Goal: Book appointment/travel/reservation

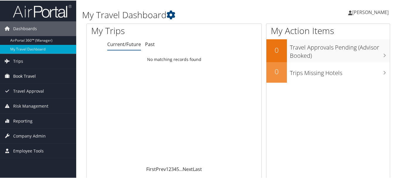
click at [14, 78] on span "Book Travel" at bounding box center [24, 75] width 23 height 15
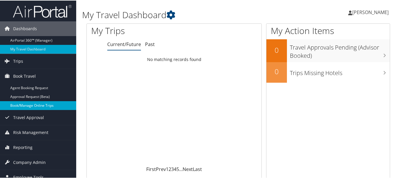
click at [32, 101] on link "Book/Manage Online Trips" at bounding box center [38, 105] width 76 height 9
